Goal: Task Accomplishment & Management: Manage account settings

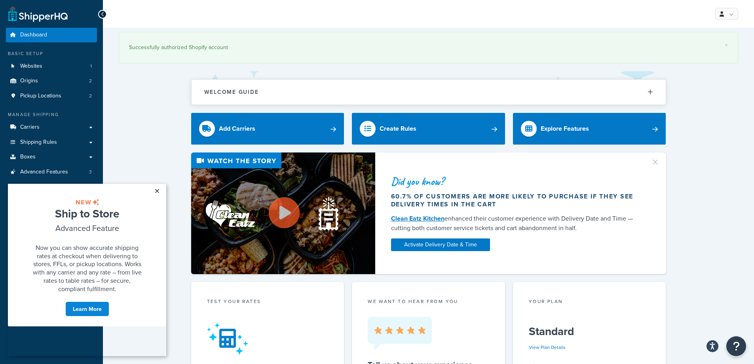
click at [156, 188] on link "×" at bounding box center [157, 191] width 14 height 14
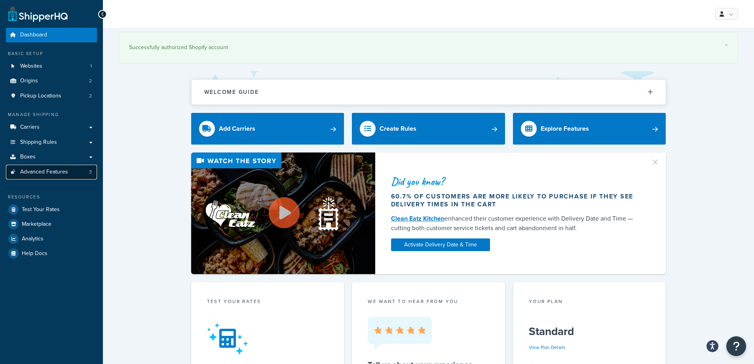
click at [46, 171] on span "Advanced Features" at bounding box center [44, 172] width 48 height 7
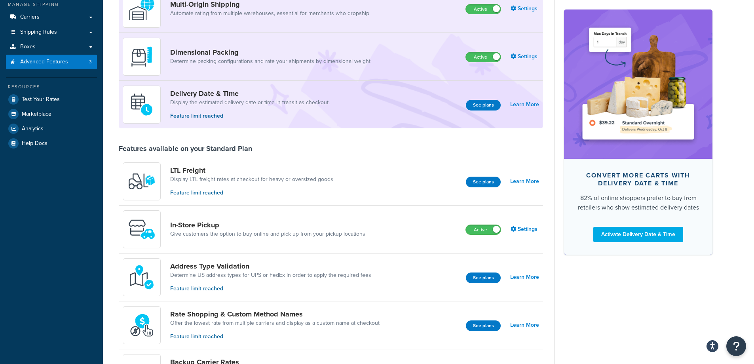
scroll to position [119, 0]
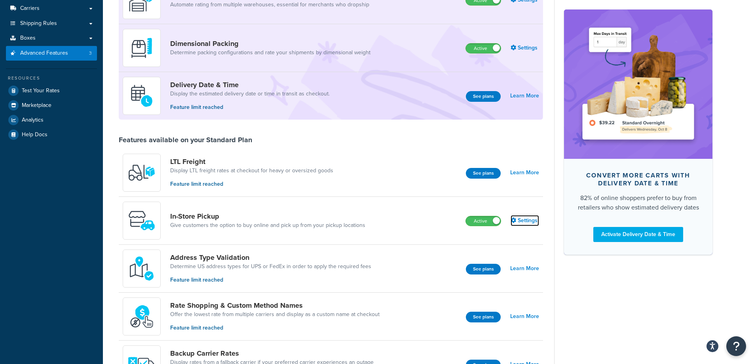
click at [523, 224] on link "Settings" at bounding box center [524, 220] width 28 height 11
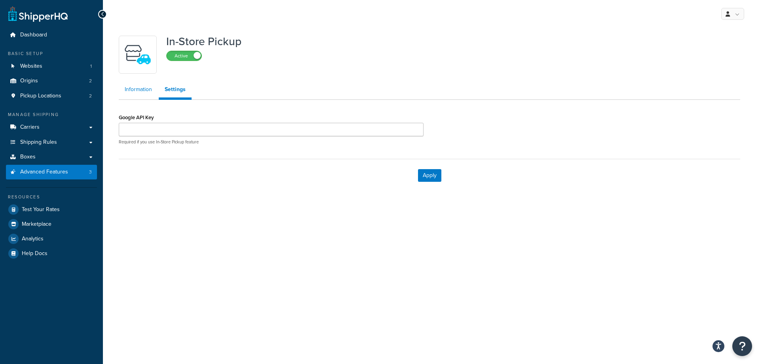
click at [133, 90] on link "Information" at bounding box center [138, 90] width 39 height 16
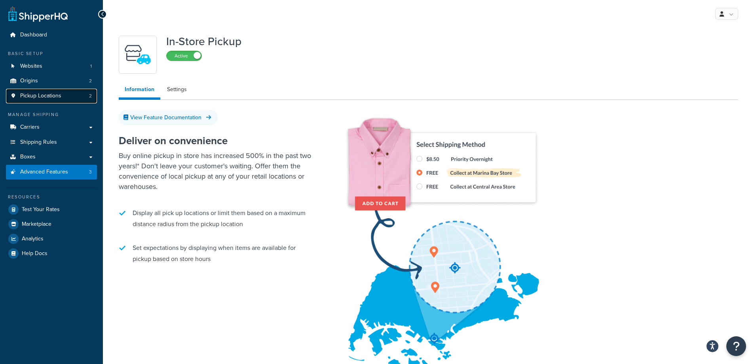
click at [51, 97] on span "Pickup Locations" at bounding box center [40, 96] width 41 height 7
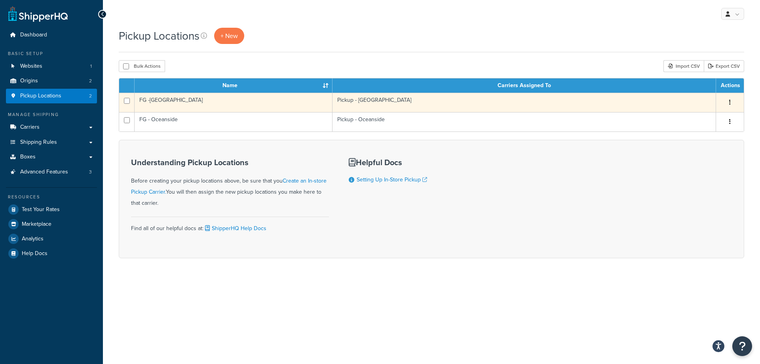
click at [154, 99] on td "FG -[GEOGRAPHIC_DATA]" at bounding box center [234, 102] width 198 height 19
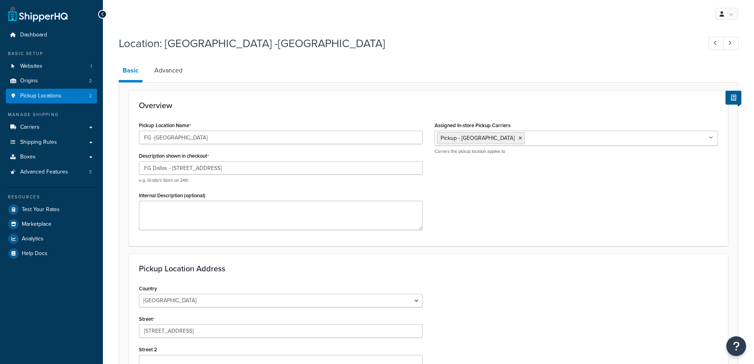
select select "43"
click at [169, 68] on link "Advanced" at bounding box center [168, 70] width 36 height 19
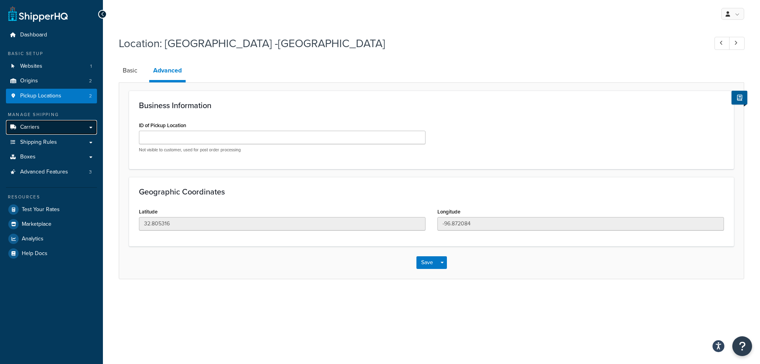
click at [37, 127] on span "Carriers" at bounding box center [29, 127] width 19 height 7
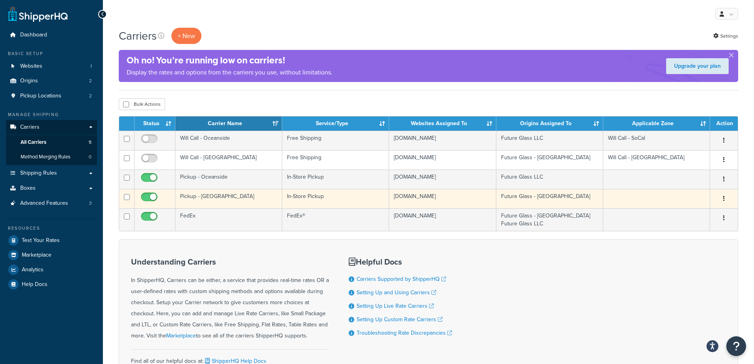
click at [201, 195] on td "Pickup - [GEOGRAPHIC_DATA]" at bounding box center [228, 198] width 107 height 19
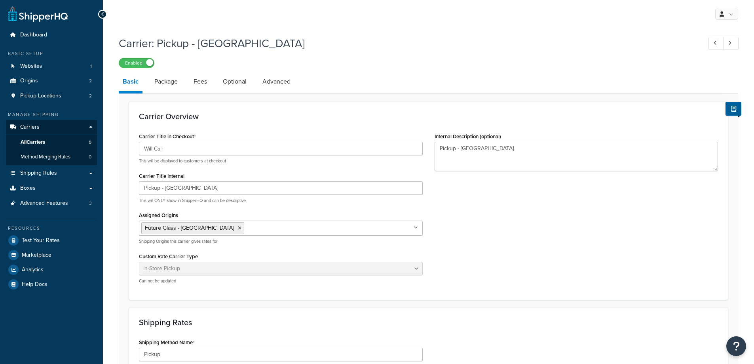
select select "pickup"
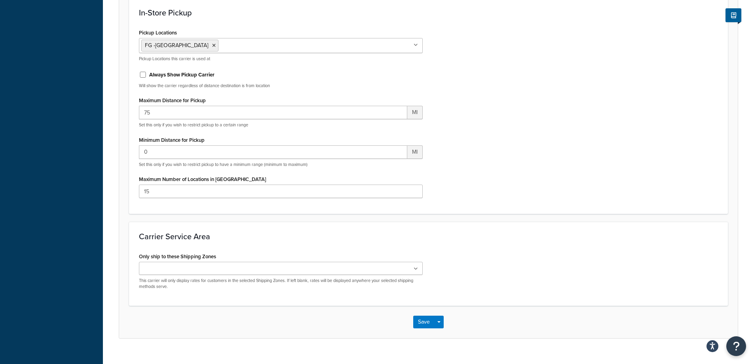
scroll to position [471, 0]
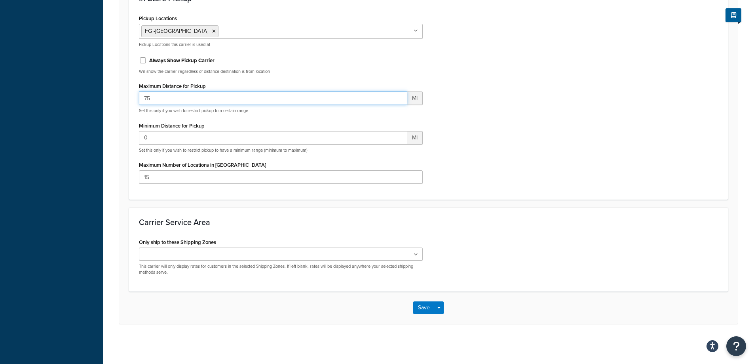
drag, startPoint x: 153, startPoint y: 97, endPoint x: 127, endPoint y: 98, distance: 26.5
type input "100"
click at [422, 308] on button "Save" at bounding box center [423, 307] width 21 height 13
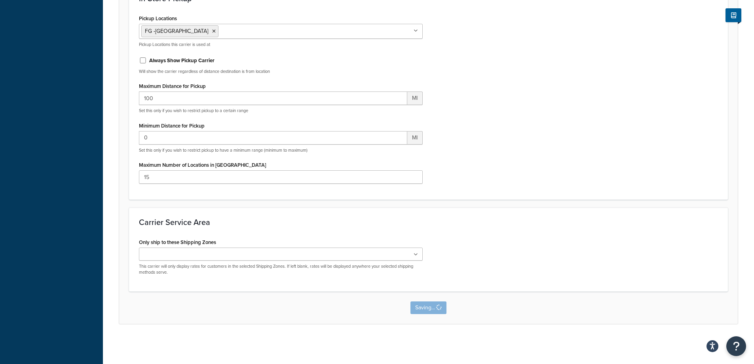
scroll to position [0, 0]
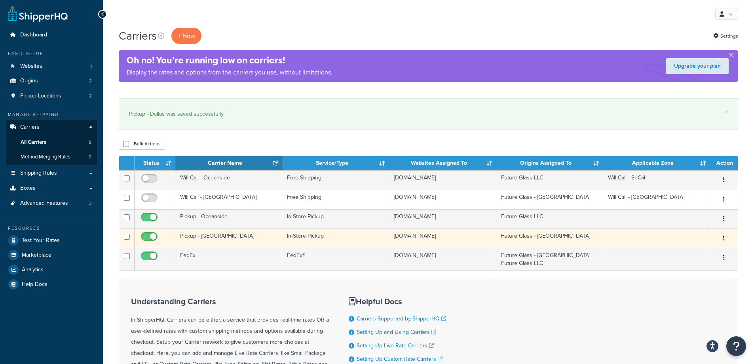
click at [203, 236] on td "Pickup - [GEOGRAPHIC_DATA]" at bounding box center [228, 237] width 107 height 19
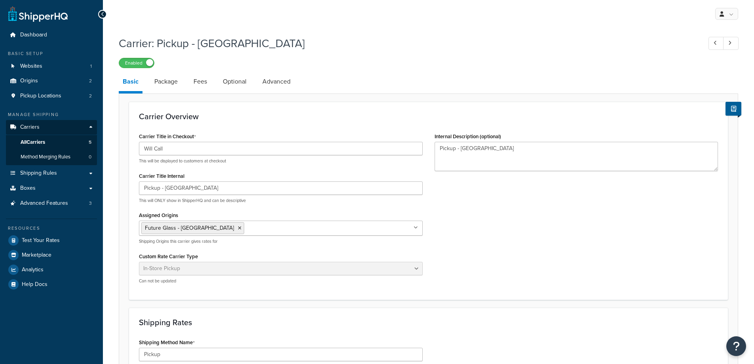
select select "pickup"
click at [167, 82] on link "Package" at bounding box center [165, 81] width 31 height 19
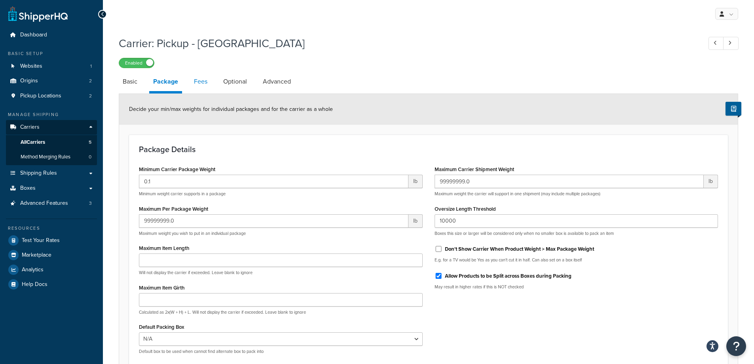
click at [203, 80] on link "Fees" at bounding box center [200, 81] width 21 height 19
select select "AFTER"
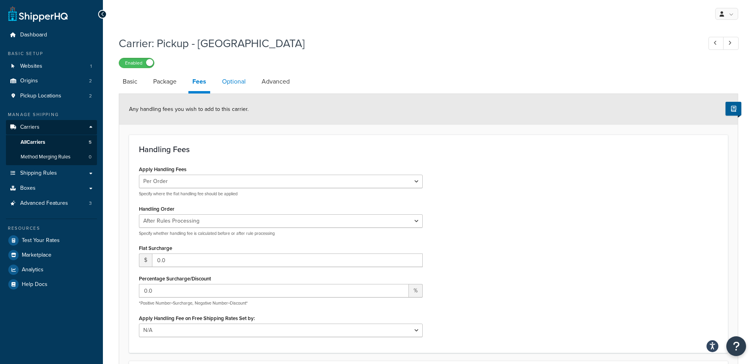
click at [233, 79] on link "Optional" at bounding box center [234, 81] width 32 height 19
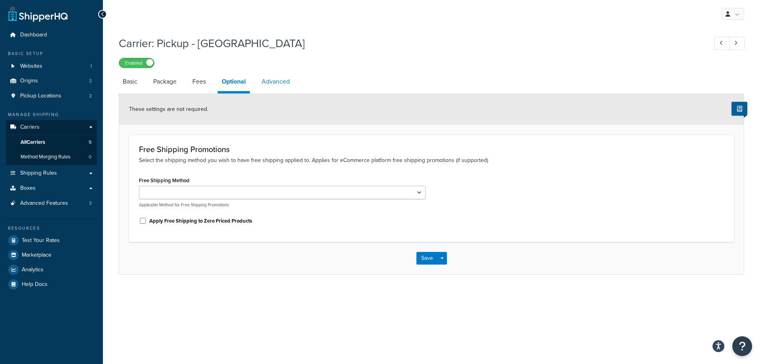
click at [273, 83] on link "Advanced" at bounding box center [276, 81] width 36 height 19
select select "false"
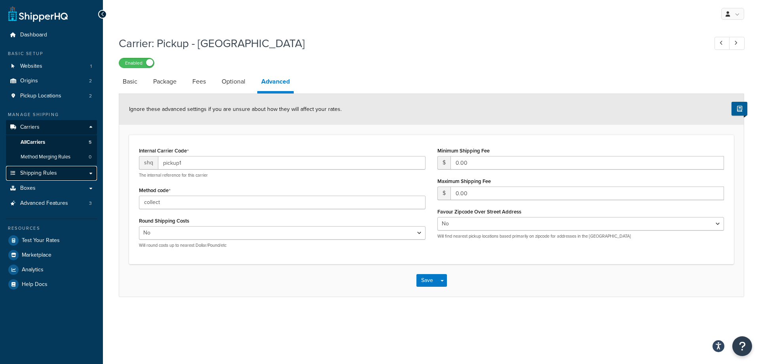
click at [27, 175] on span "Shipping Rules" at bounding box center [38, 173] width 37 height 7
